Goal: Information Seeking & Learning: Get advice/opinions

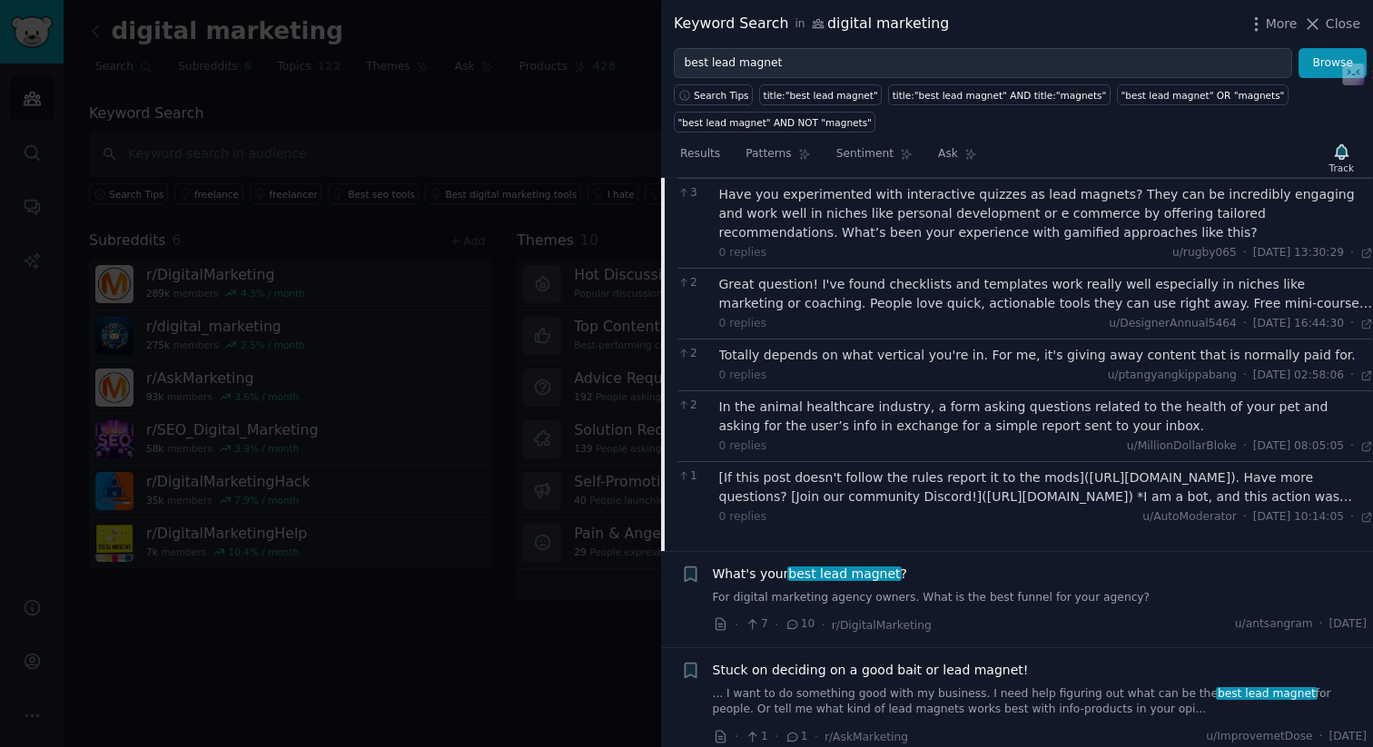
scroll to position [465, 0]
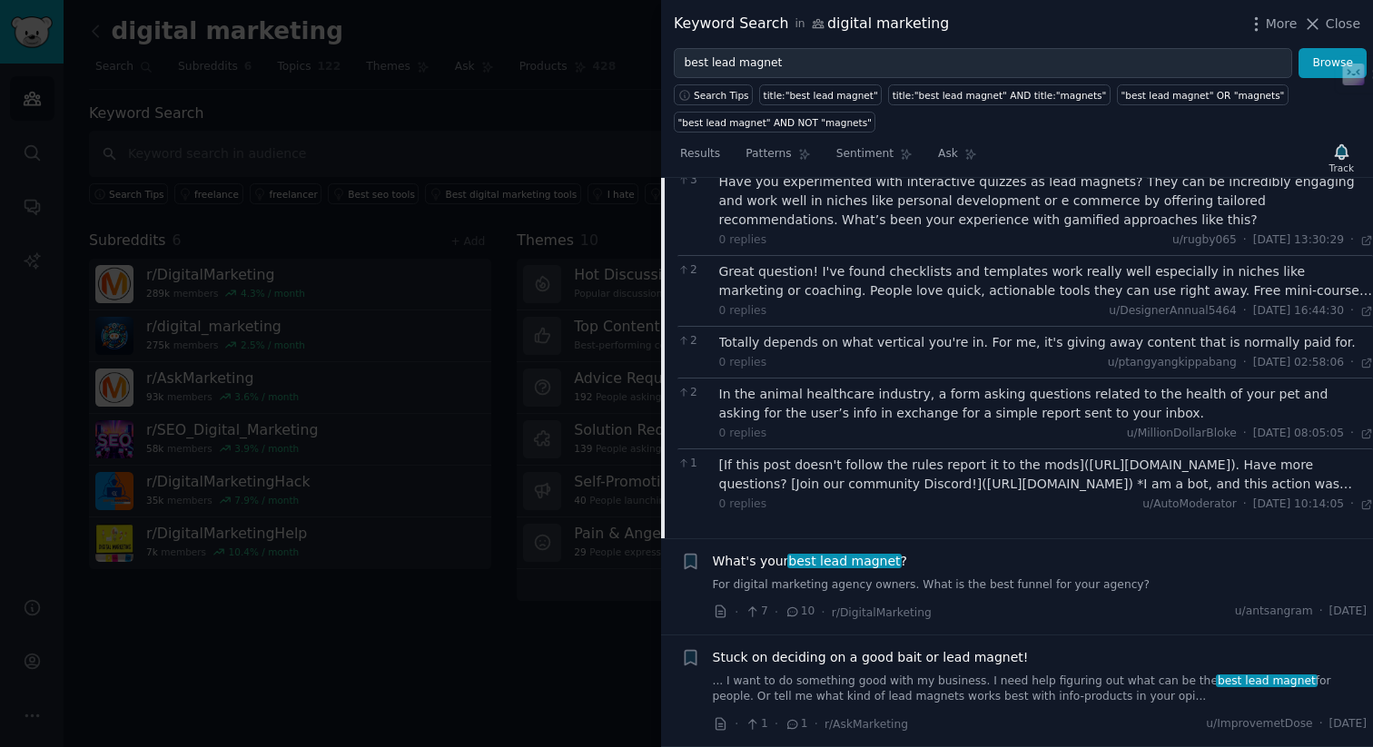
click at [931, 668] on div "Stuck on deciding on a good bait or lead magnet! ... I want to do something goo…" at bounding box center [1040, 676] width 655 height 57
click at [924, 653] on span "Stuck on deciding on a good bait or lead magnet!" at bounding box center [871, 657] width 316 height 19
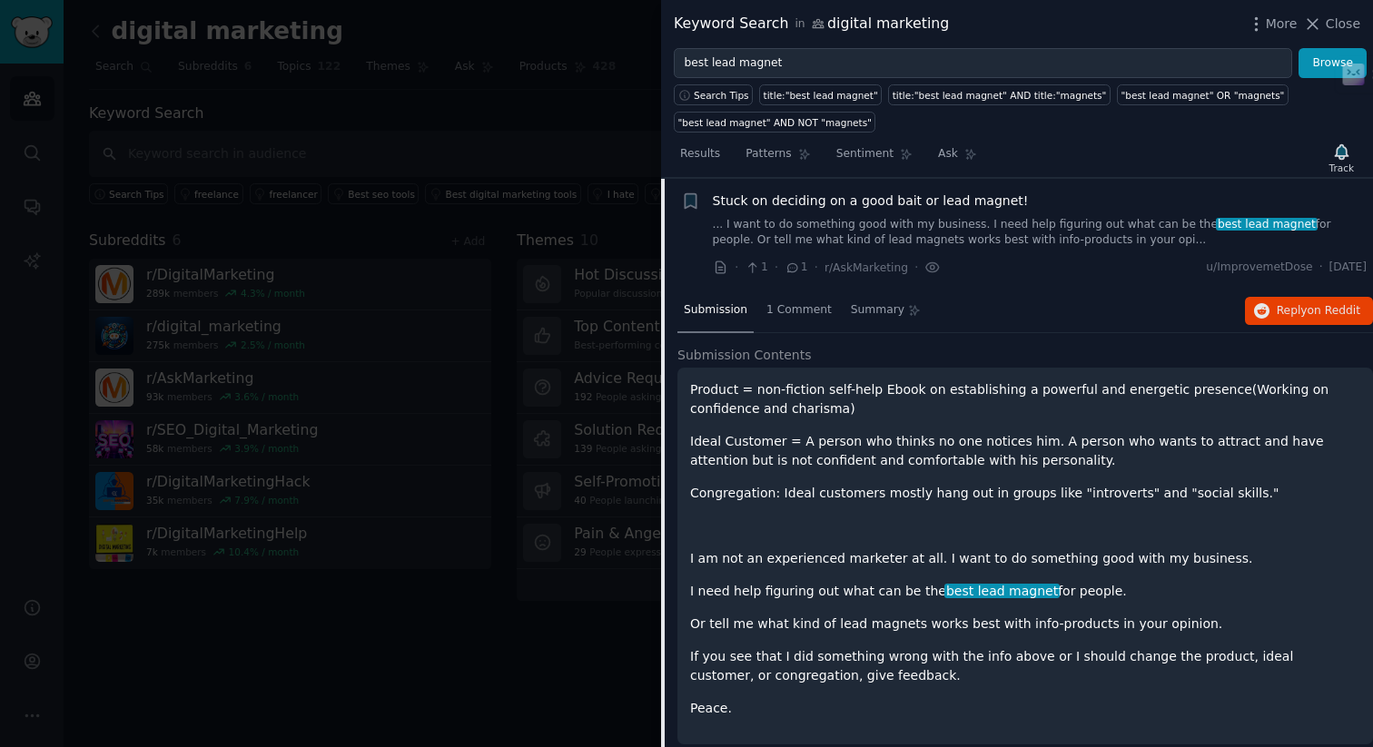
scroll to position [366, 0]
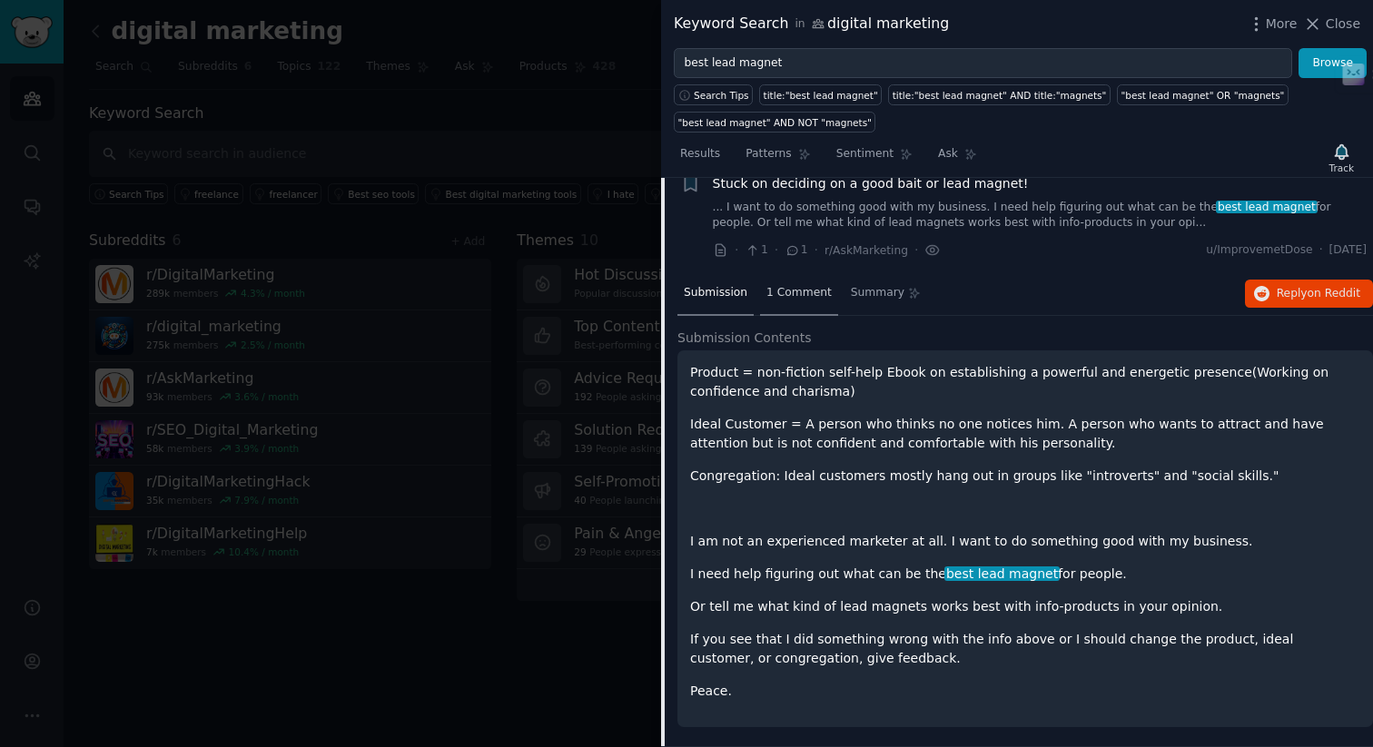
click at [776, 299] on span "1 Comment" at bounding box center [799, 293] width 65 height 16
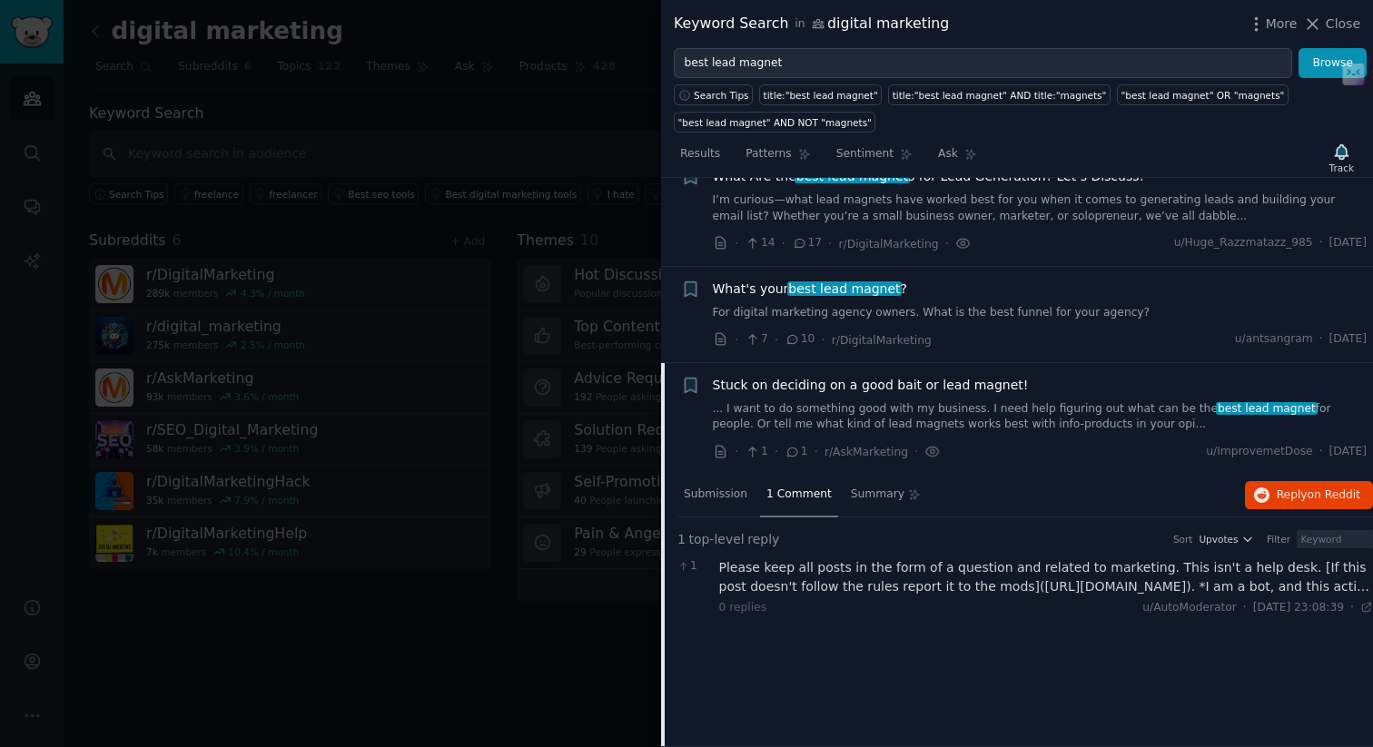
scroll to position [0, 0]
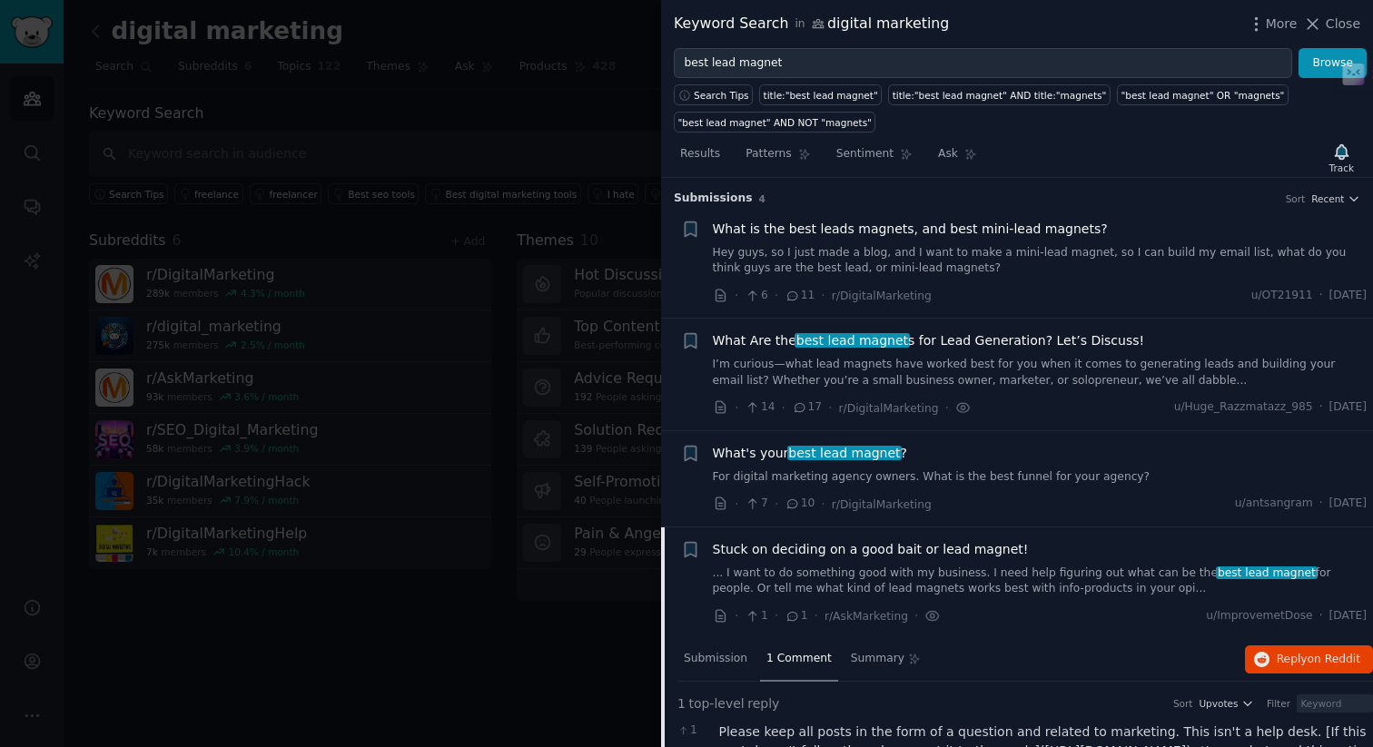
click at [892, 361] on link "I’m curious—what lead magnets have worked best for you when it comes to generat…" at bounding box center [1040, 373] width 655 height 32
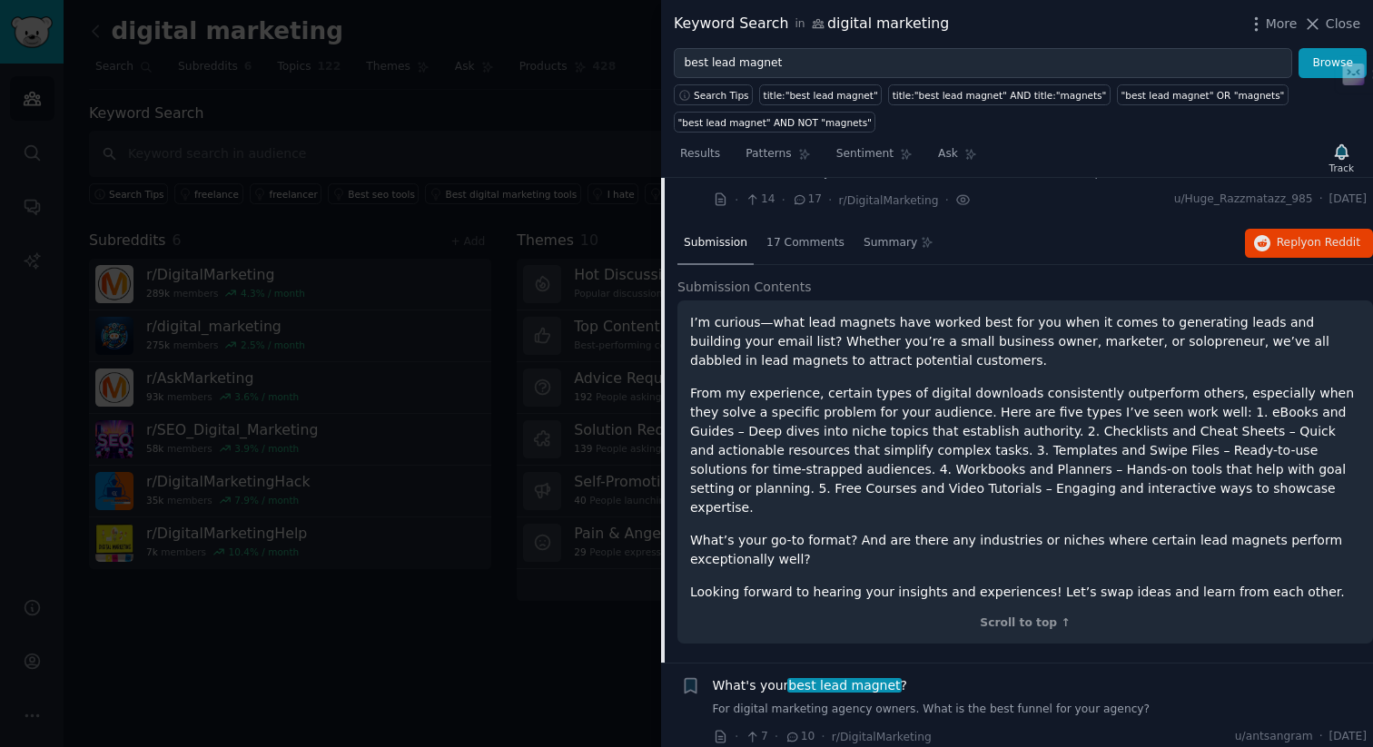
scroll to position [47, 0]
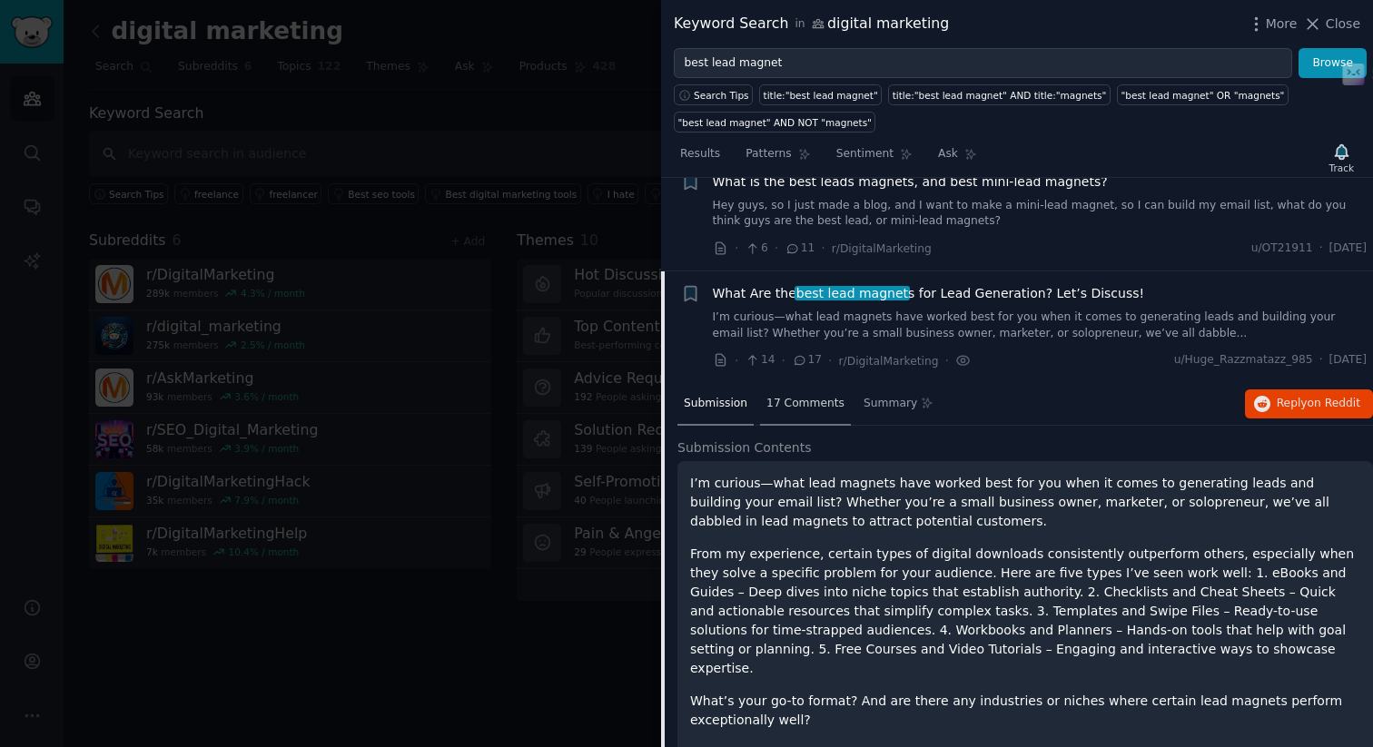
click at [783, 398] on span "17 Comments" at bounding box center [806, 404] width 78 height 16
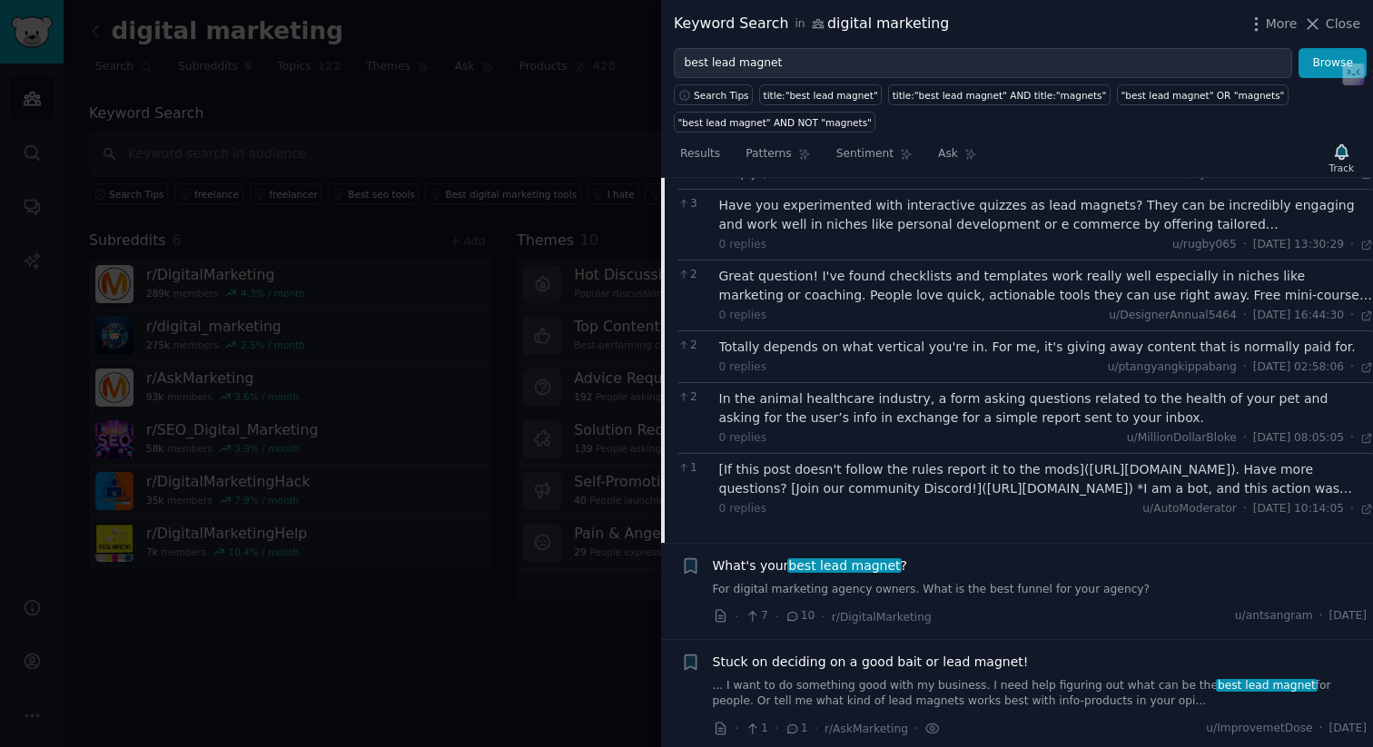
scroll to position [442, 0]
click at [483, 125] on div at bounding box center [686, 373] width 1373 height 747
